Goal: Complete application form

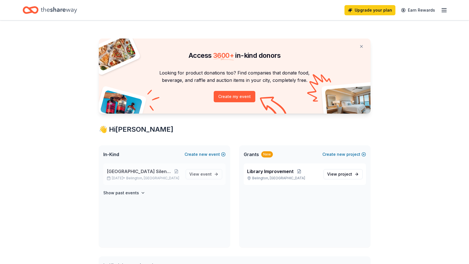
click at [143, 173] on span "[GEOGRAPHIC_DATA] Silent Auction" at bounding box center [139, 171] width 65 height 7
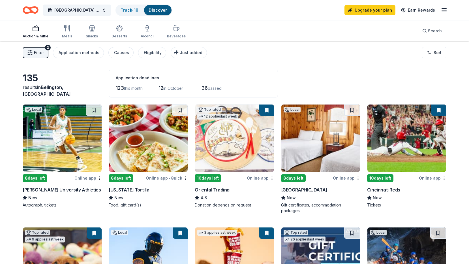
click at [344, 177] on div "Online app" at bounding box center [346, 177] width 27 height 7
click at [307, 192] on div "Oglebay Park Resort" at bounding box center [304, 189] width 46 height 7
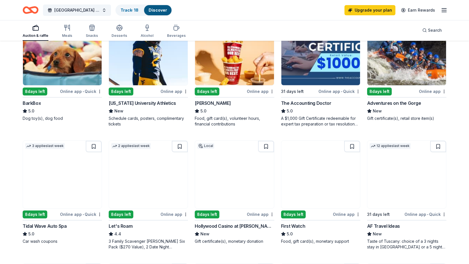
scroll to position [226, 0]
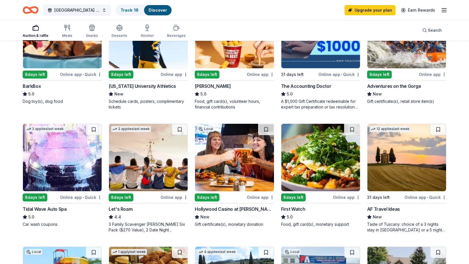
click at [421, 151] on img at bounding box center [406, 157] width 79 height 67
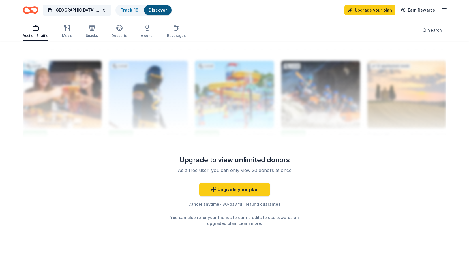
scroll to position [558, 0]
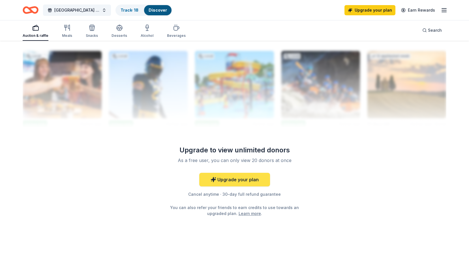
click at [230, 177] on link "Upgrade your plan" at bounding box center [234, 180] width 71 height 14
click at [206, 182] on link "Upgrade your plan" at bounding box center [234, 180] width 71 height 14
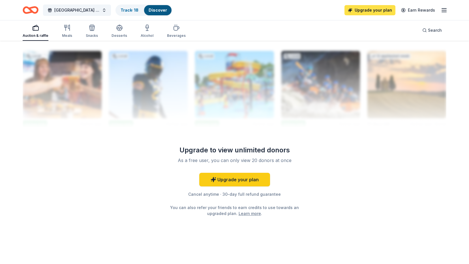
click at [365, 11] on link "Upgrade your plan" at bounding box center [369, 10] width 51 height 10
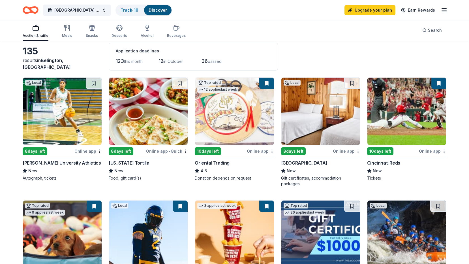
scroll to position [0, 0]
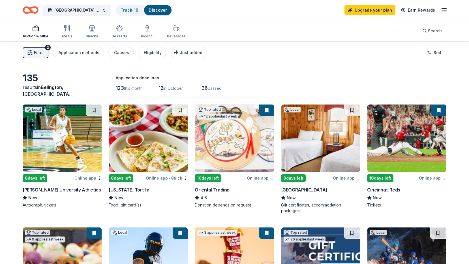
click at [366, 10] on link "Upgrade your plan" at bounding box center [369, 10] width 51 height 10
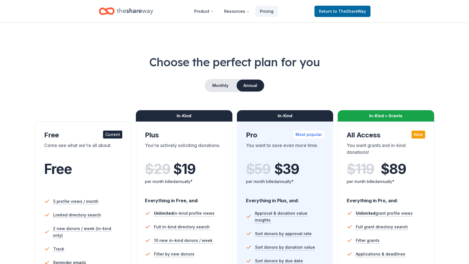
click at [440, 9] on header "Product Resources Pricing Return to TheShareWay" at bounding box center [234, 11] width 469 height 22
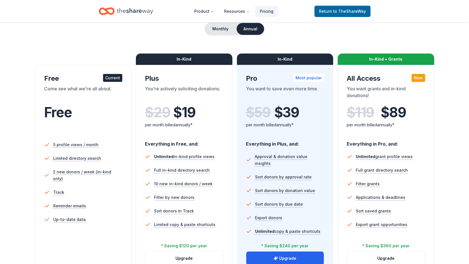
scroll to position [28, 0]
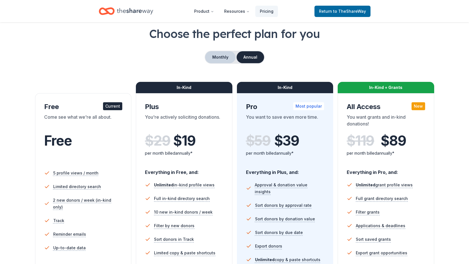
click at [216, 57] on button "Monthly" at bounding box center [220, 57] width 30 height 12
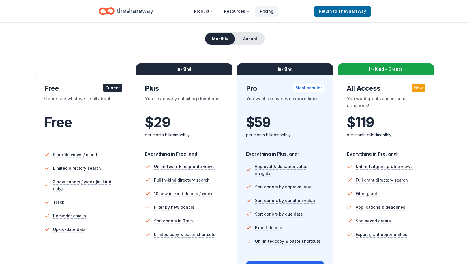
scroll to position [85, 0]
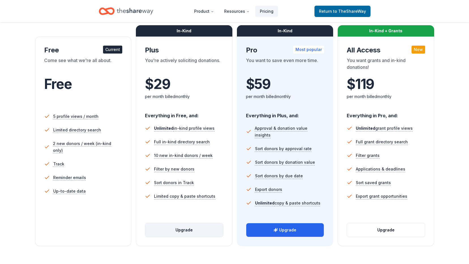
click at [191, 225] on button "Upgrade" at bounding box center [184, 230] width 78 height 14
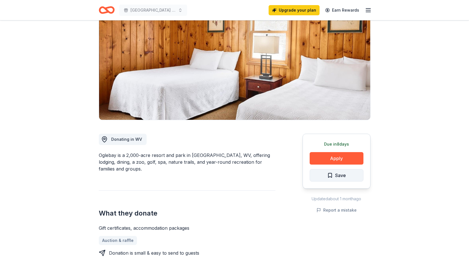
scroll to position [57, 0]
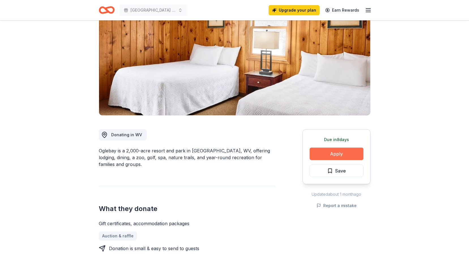
click at [345, 154] on button "Apply" at bounding box center [336, 153] width 54 height 12
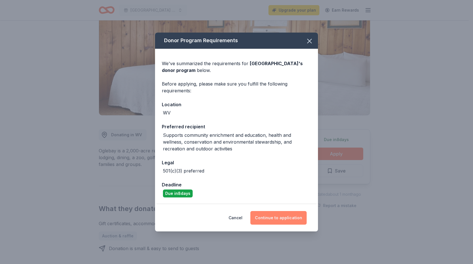
click at [276, 219] on button "Continue to application" at bounding box center [278, 218] width 56 height 14
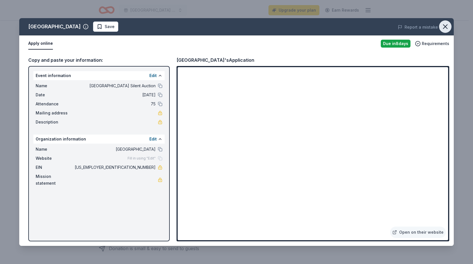
click at [448, 27] on icon "button" at bounding box center [445, 27] width 8 height 8
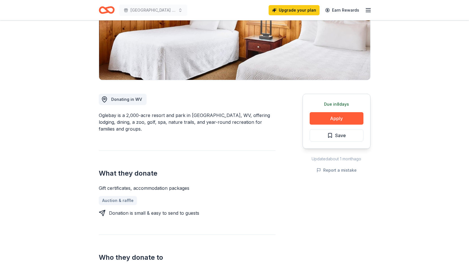
scroll to position [85, 0]
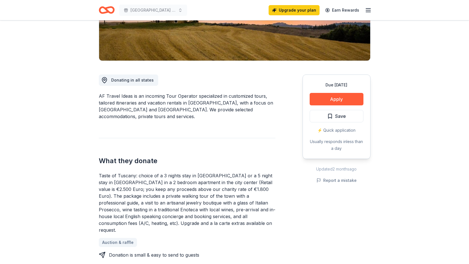
scroll to position [141, 0]
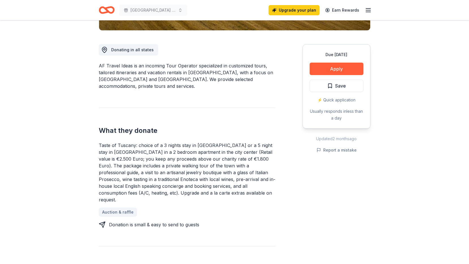
drag, startPoint x: 184, startPoint y: 152, endPoint x: 195, endPoint y: 152, distance: 10.5
click at [195, 152] on div "Taste of Tuscany: choice of a 3 nights stay in [GEOGRAPHIC_DATA] or a 5 night s…" at bounding box center [187, 172] width 177 height 61
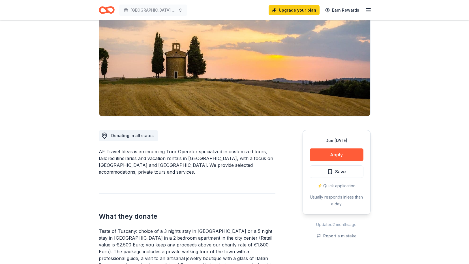
scroll to position [28, 0]
